Goal: Find specific page/section: Find specific page/section

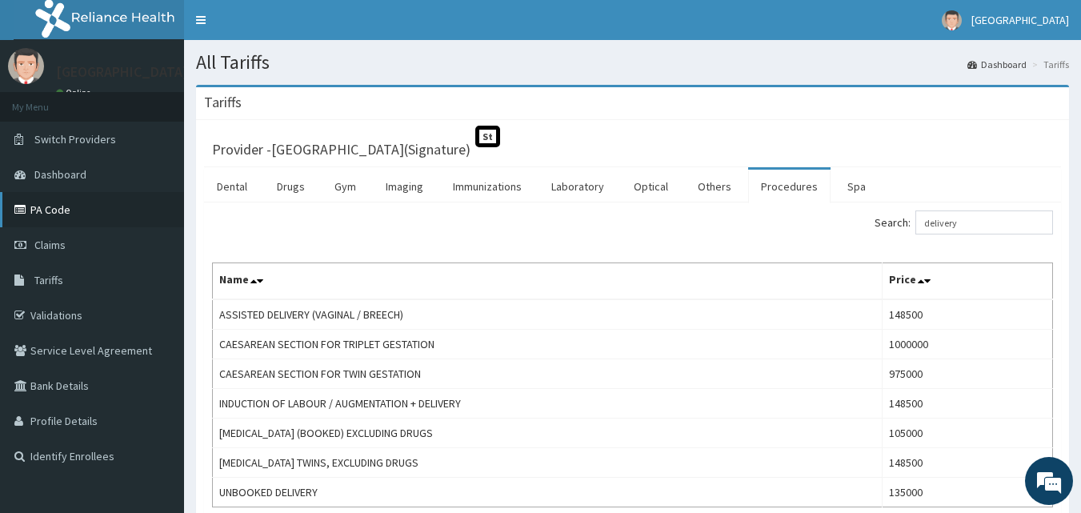
click at [46, 215] on link "PA Code" at bounding box center [92, 209] width 184 height 35
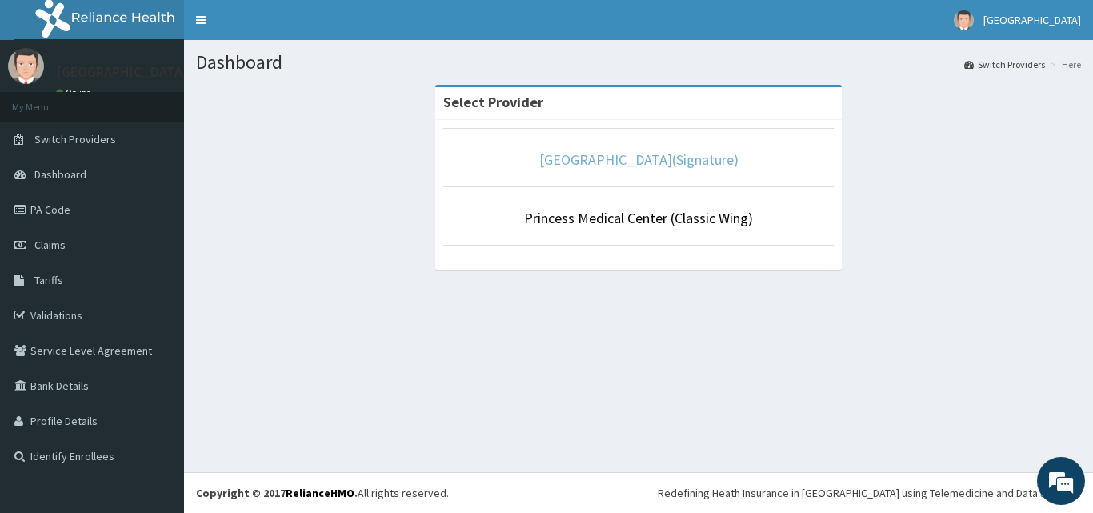
click at [697, 163] on link "[GEOGRAPHIC_DATA](Signature)" at bounding box center [638, 159] width 199 height 18
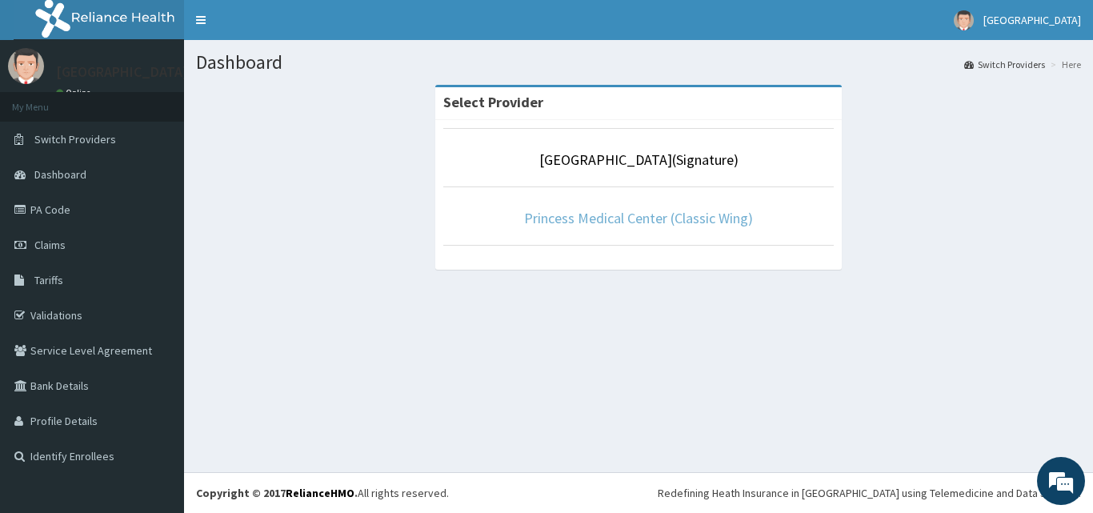
click at [636, 221] on link "Princess Medical Center (Classic Wing)" at bounding box center [638, 218] width 229 height 18
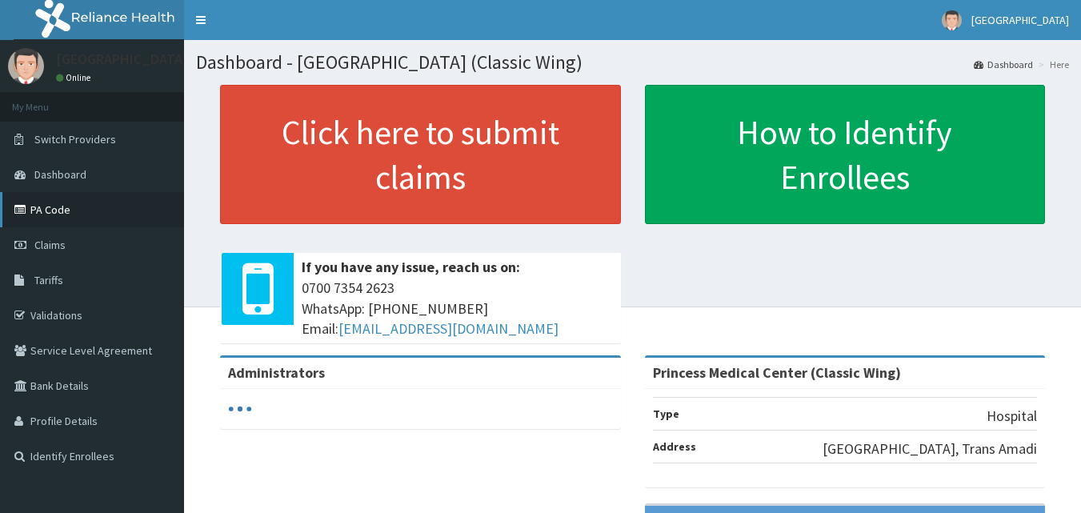
click at [69, 219] on link "PA Code" at bounding box center [92, 209] width 184 height 35
